Goal: Navigation & Orientation: Understand site structure

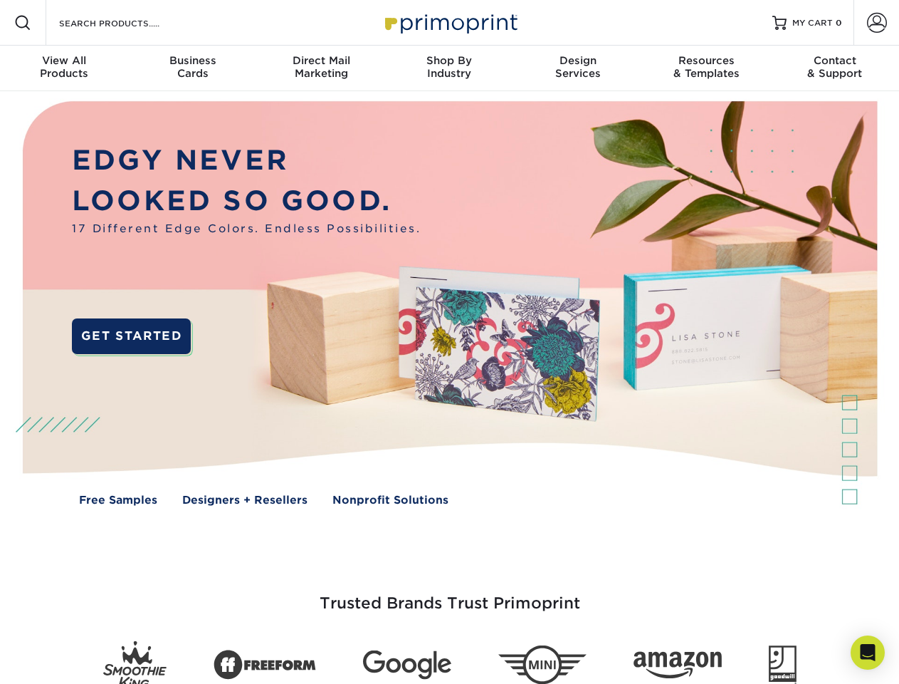
click at [449, 342] on img at bounding box center [449, 313] width 890 height 445
click at [23, 23] on span at bounding box center [22, 22] width 17 height 17
click at [877, 23] on span at bounding box center [877, 23] width 20 height 20
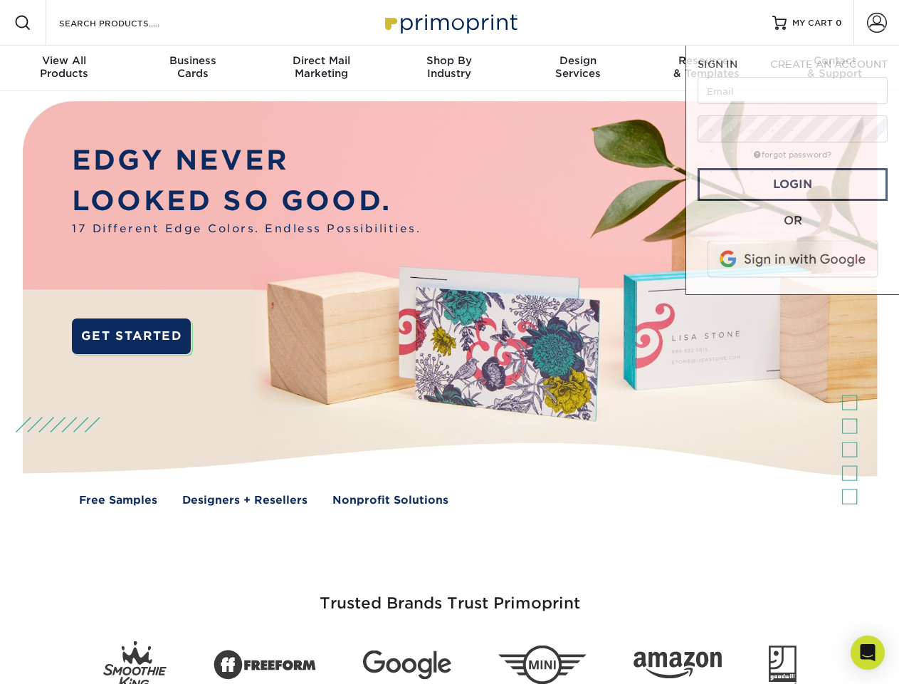
click at [64, 68] on div "View All Products" at bounding box center [64, 67] width 128 height 26
click at [192, 68] on div "Business Cards" at bounding box center [192, 67] width 128 height 26
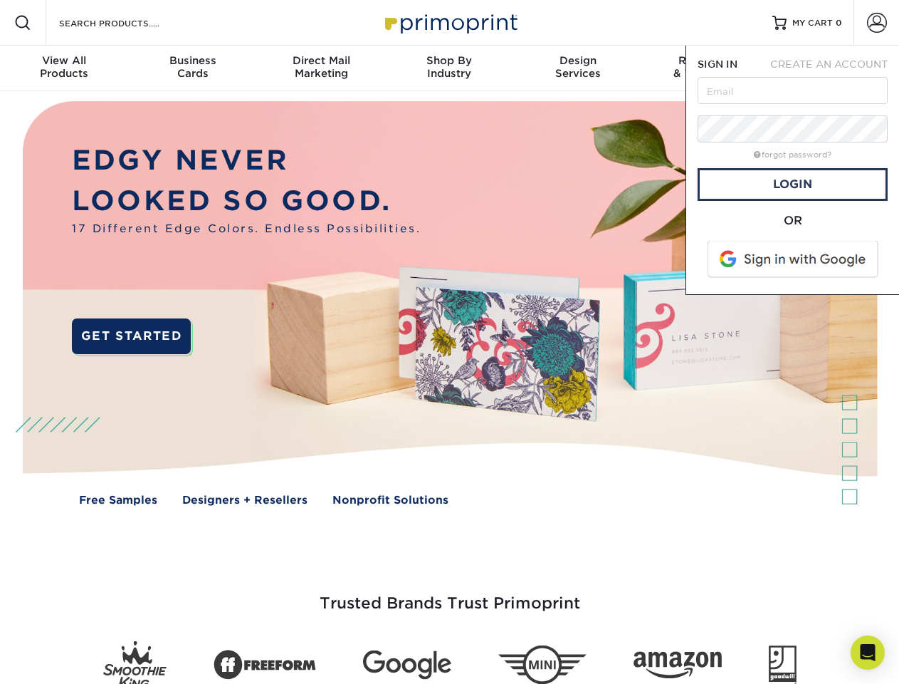
click at [321, 68] on div "Direct Mail Marketing" at bounding box center [321, 67] width 128 height 26
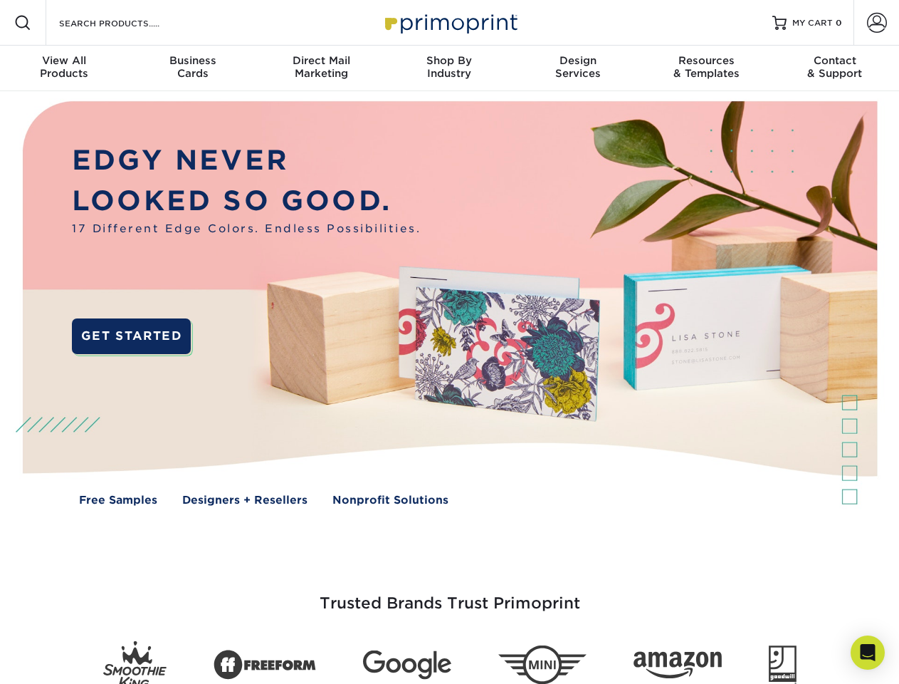
click at [449, 68] on div "Shop By Industry" at bounding box center [449, 67] width 128 height 26
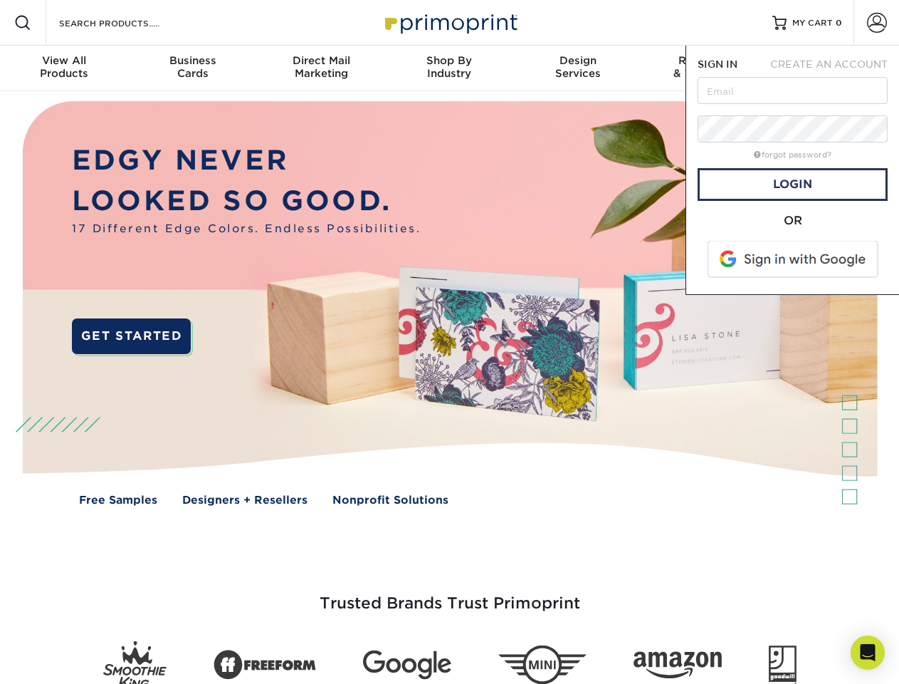
click at [578, 68] on div "Design Services" at bounding box center [578, 67] width 128 height 26
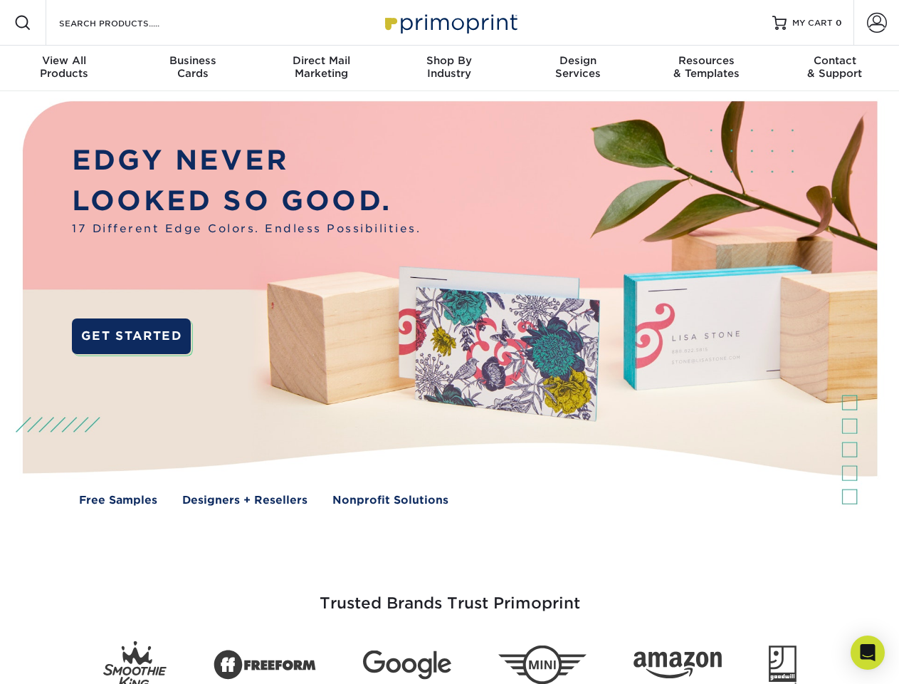
click at [706, 68] on span "SIGN IN" at bounding box center [718, 63] width 40 height 11
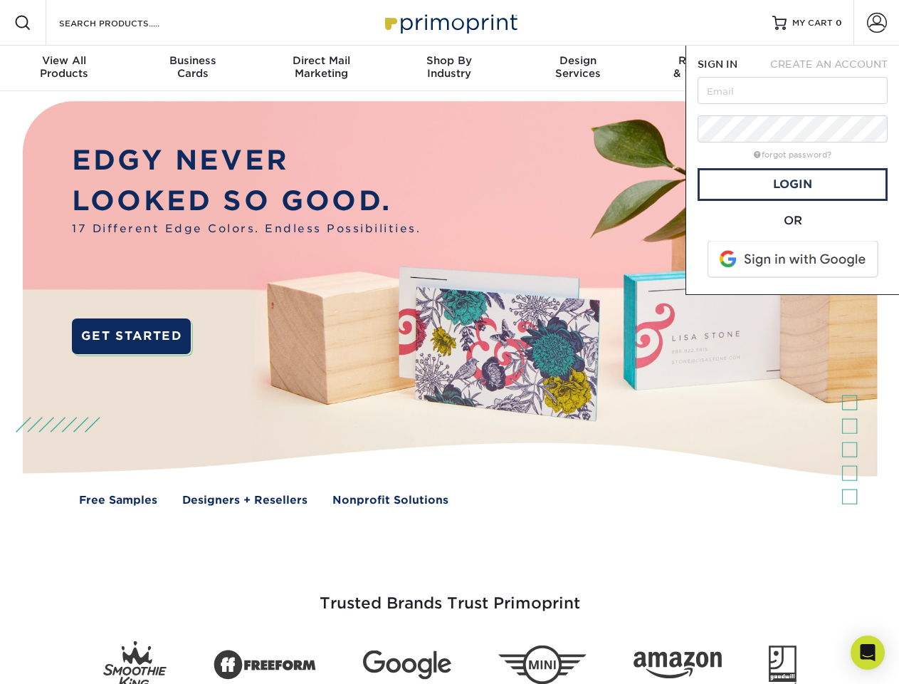
click at [835, 68] on div "Contact & Support" at bounding box center [835, 67] width 128 height 26
